Goal: Connect with others: Participate in discussion

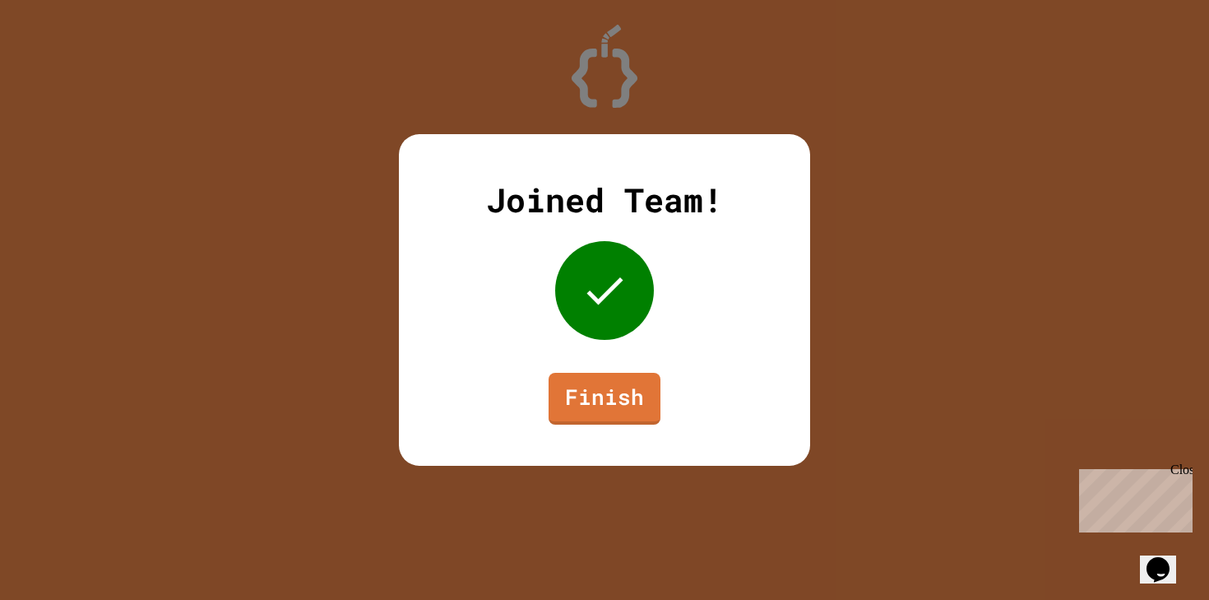
click at [615, 377] on link "Finish" at bounding box center [605, 399] width 112 height 52
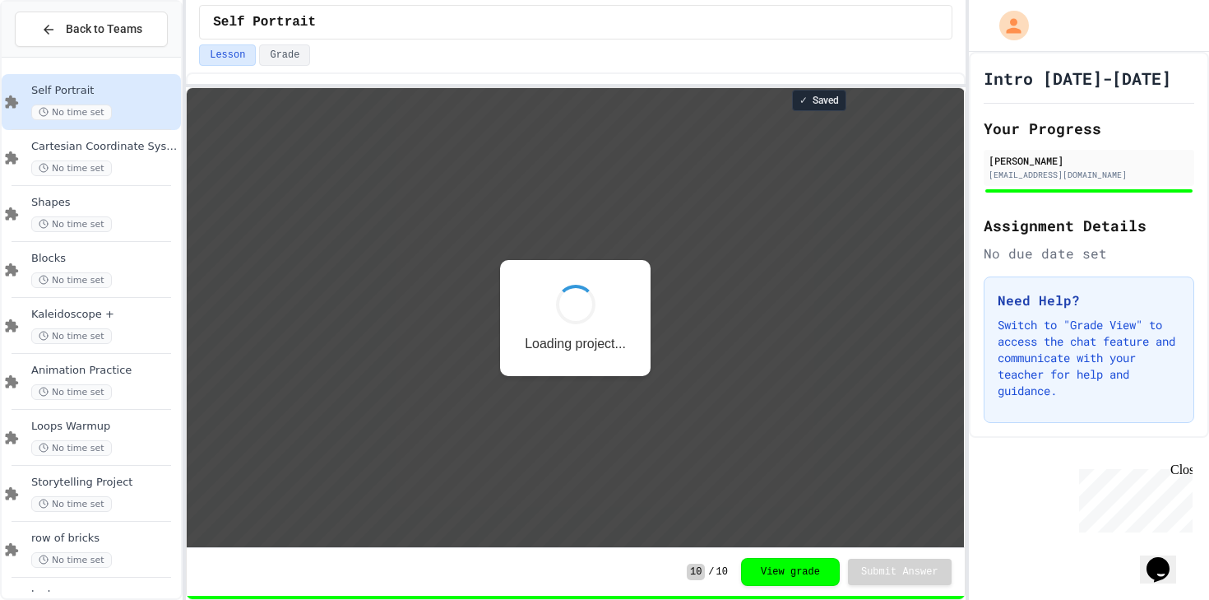
scroll to position [2, 0]
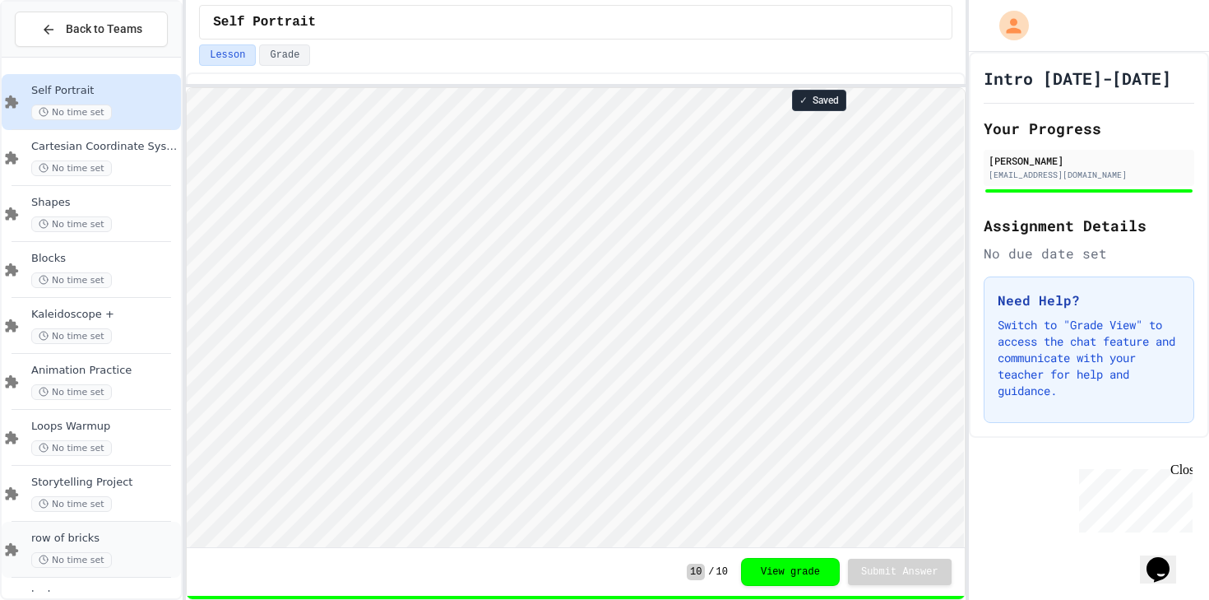
click at [109, 531] on div "row of bricks No time set" at bounding box center [91, 550] width 179 height 56
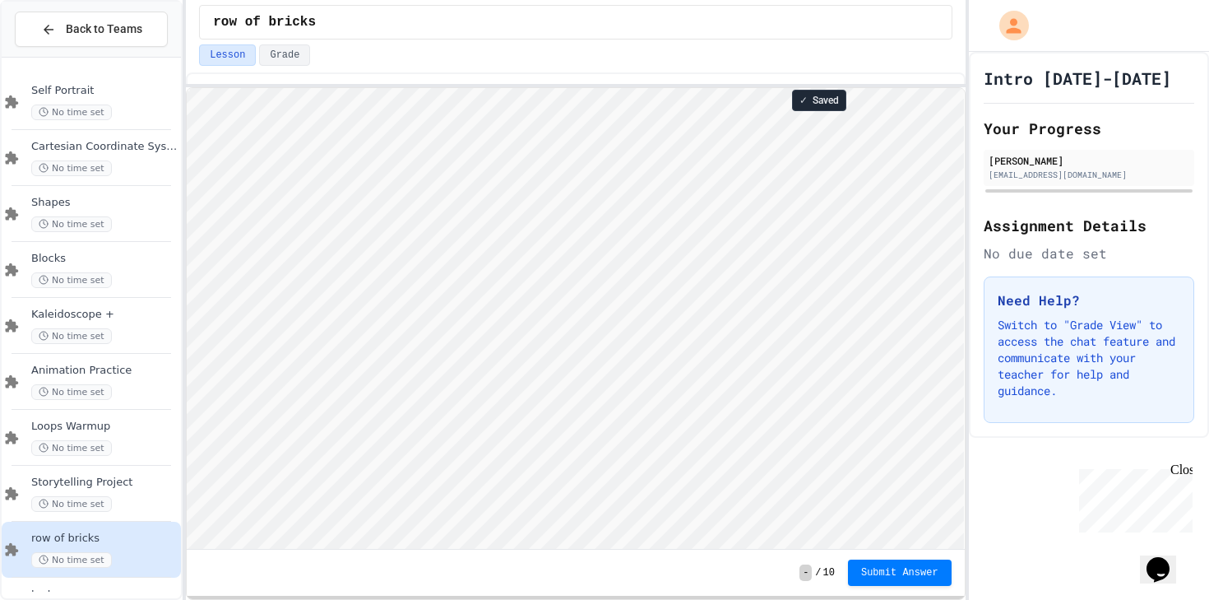
scroll to position [2, 0]
